Goal: Task Accomplishment & Management: Manage account settings

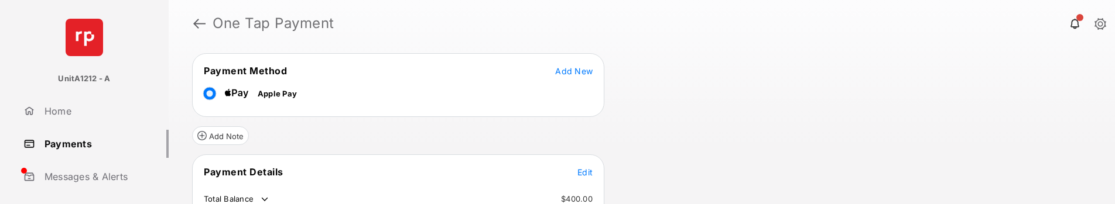
scroll to position [108, 0]
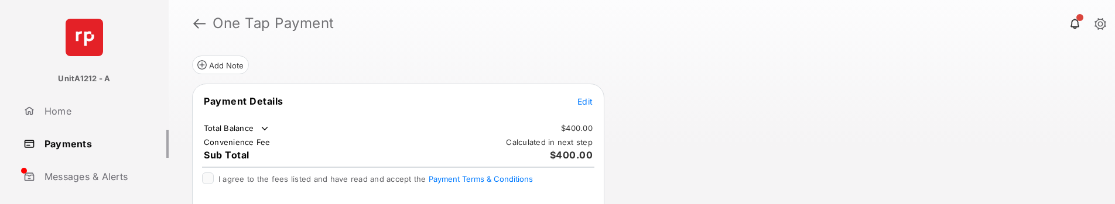
click at [84, 149] on link "Payments" at bounding box center [94, 144] width 150 height 28
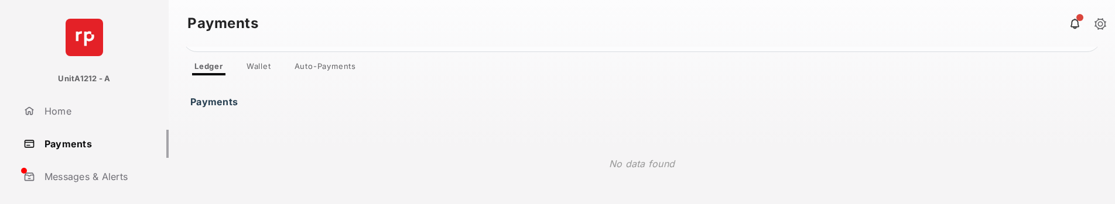
scroll to position [114, 0]
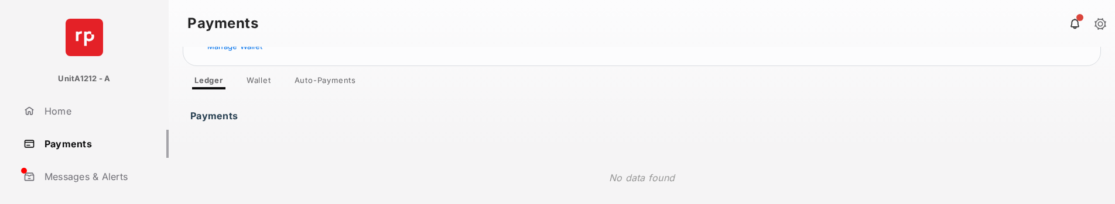
click at [346, 84] on link "Auto-Payments" at bounding box center [325, 83] width 80 height 14
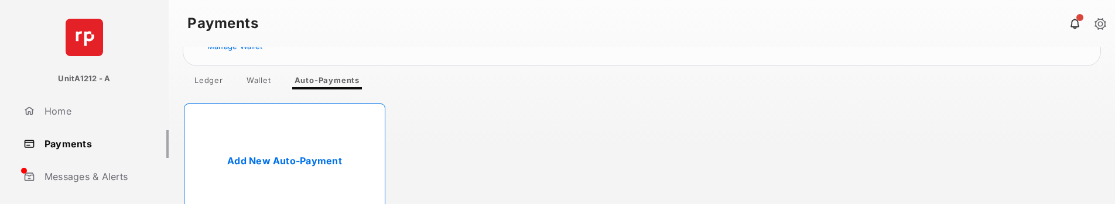
click at [282, 160] on link "Add New Auto-Payment" at bounding box center [284, 161] width 201 height 115
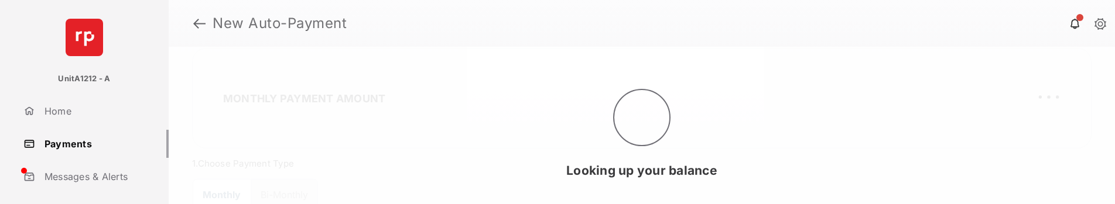
select select "**********"
